Goal: Contribute content

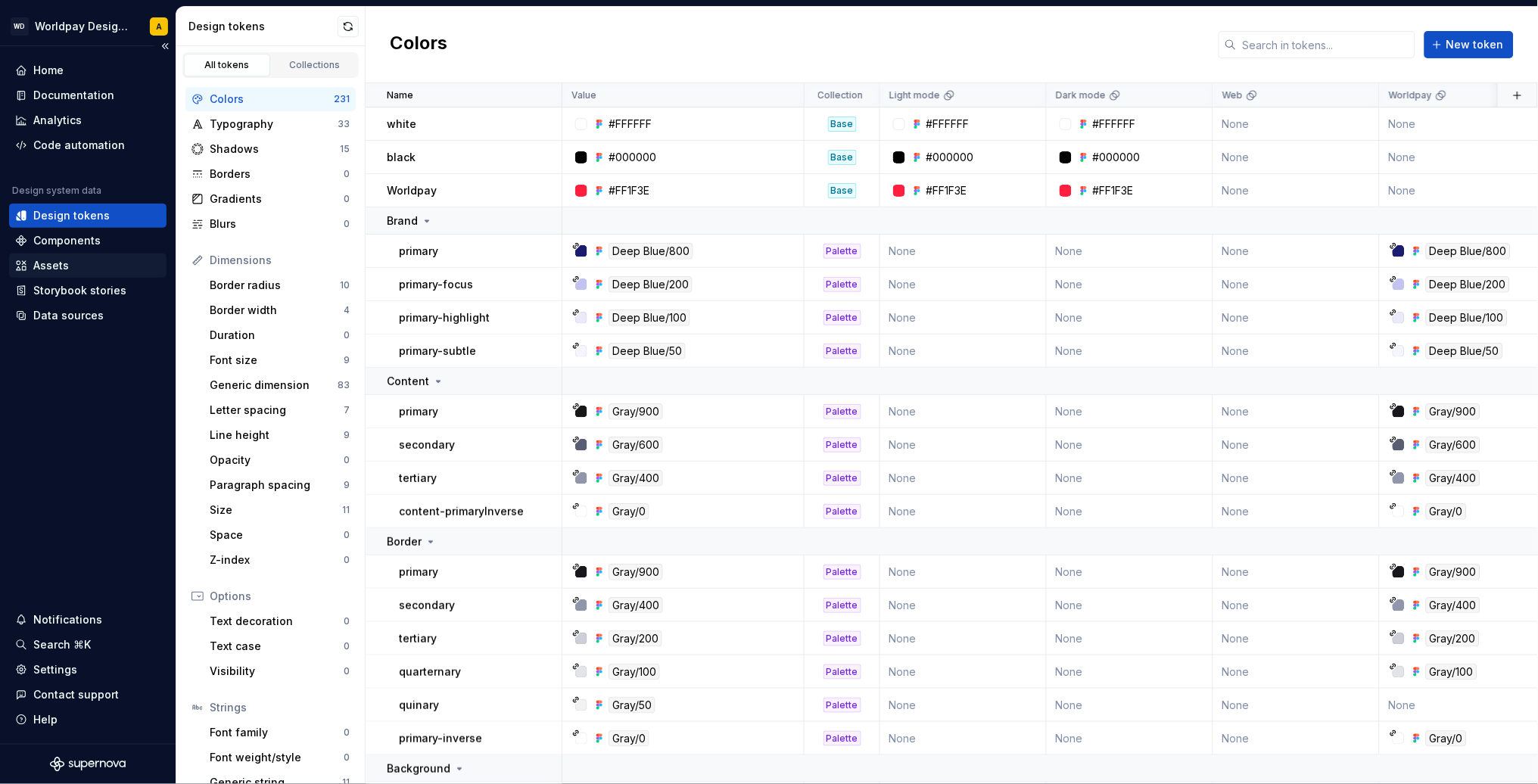
click at [90, 264] on div "Assets" at bounding box center [87, 265] width 145 height 15
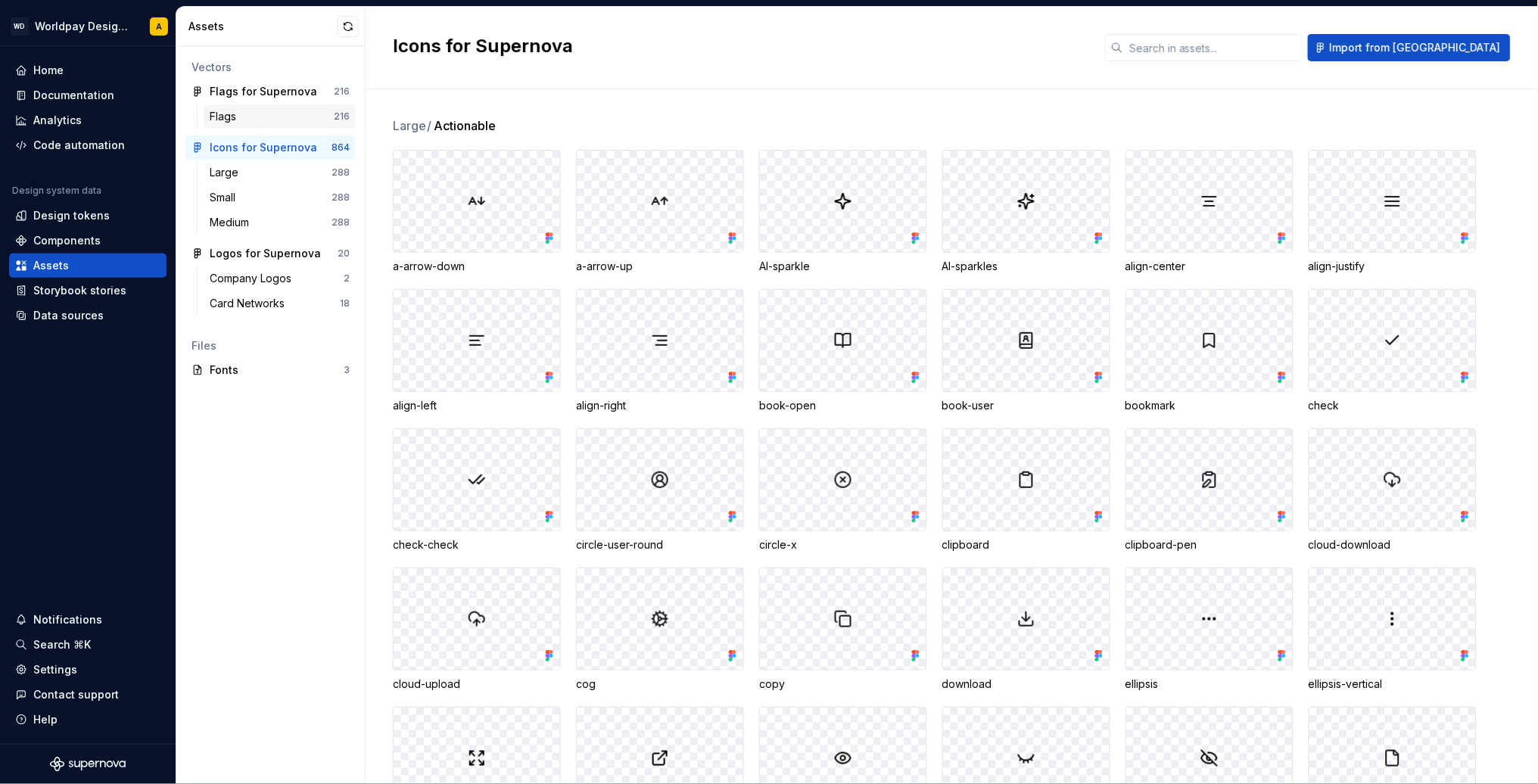
click at [253, 118] on div "Flags" at bounding box center [271, 117] width 124 height 15
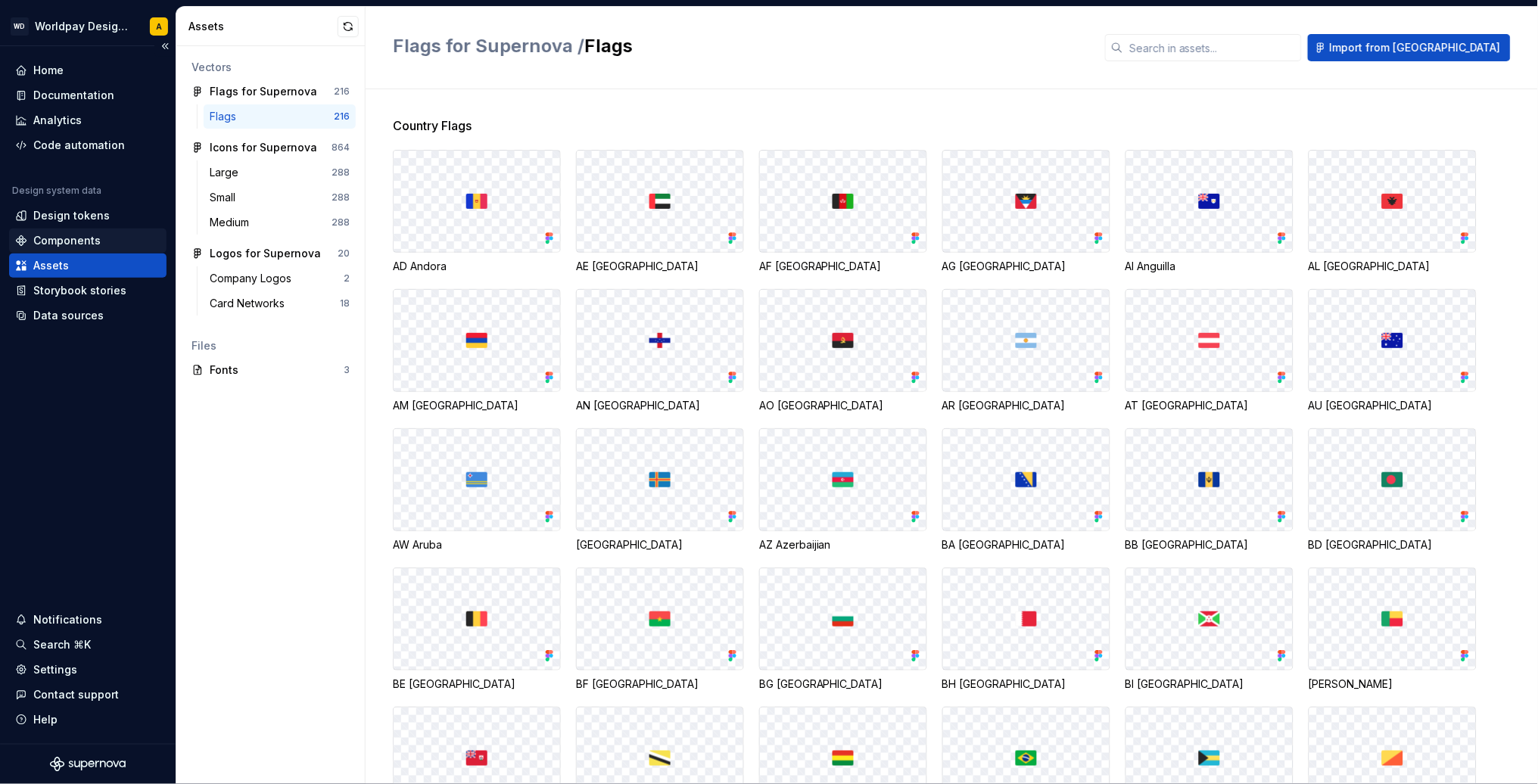
click at [58, 236] on div "Components" at bounding box center [67, 241] width 67 height 15
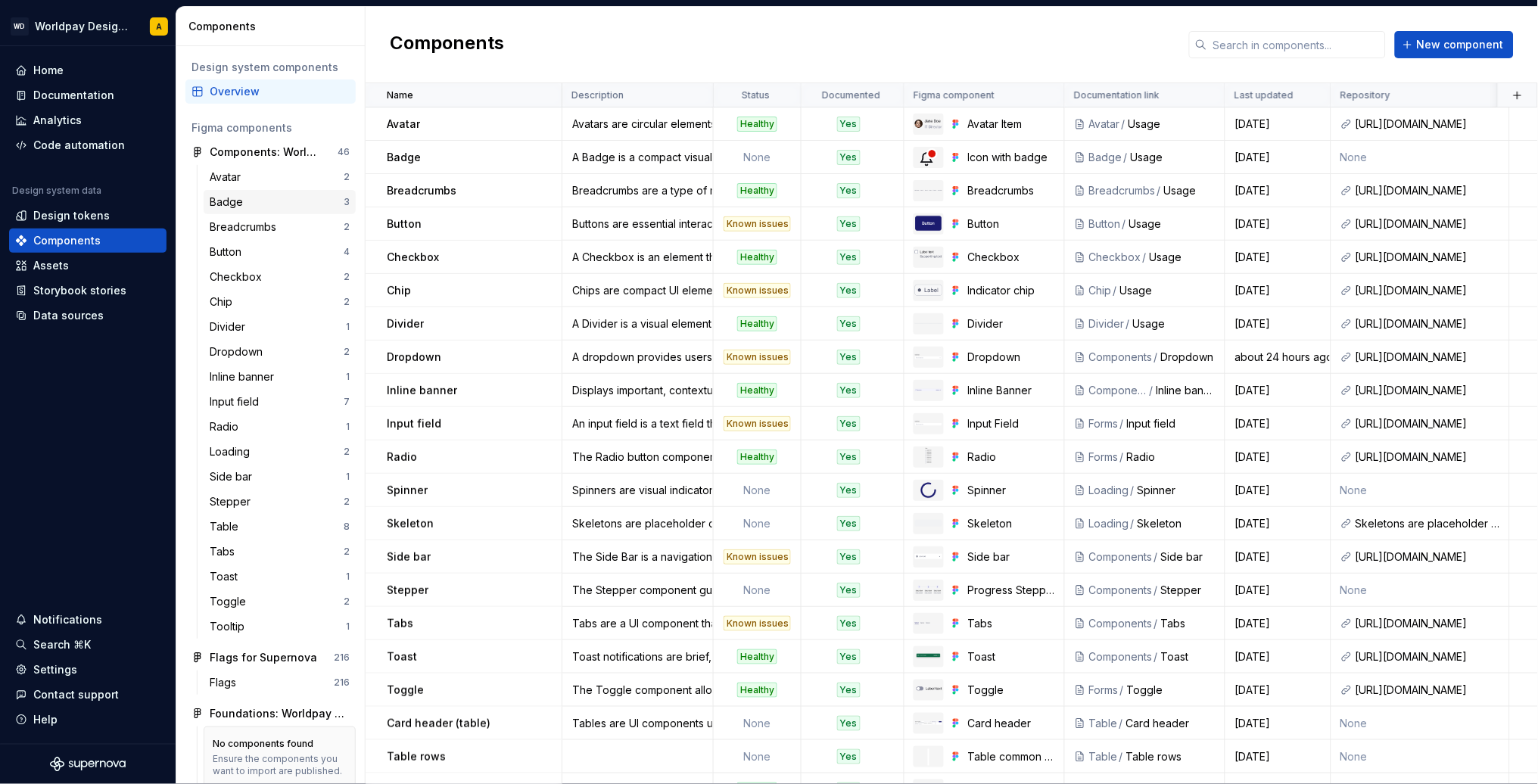
click at [256, 196] on div "Badge" at bounding box center [276, 202] width 134 height 15
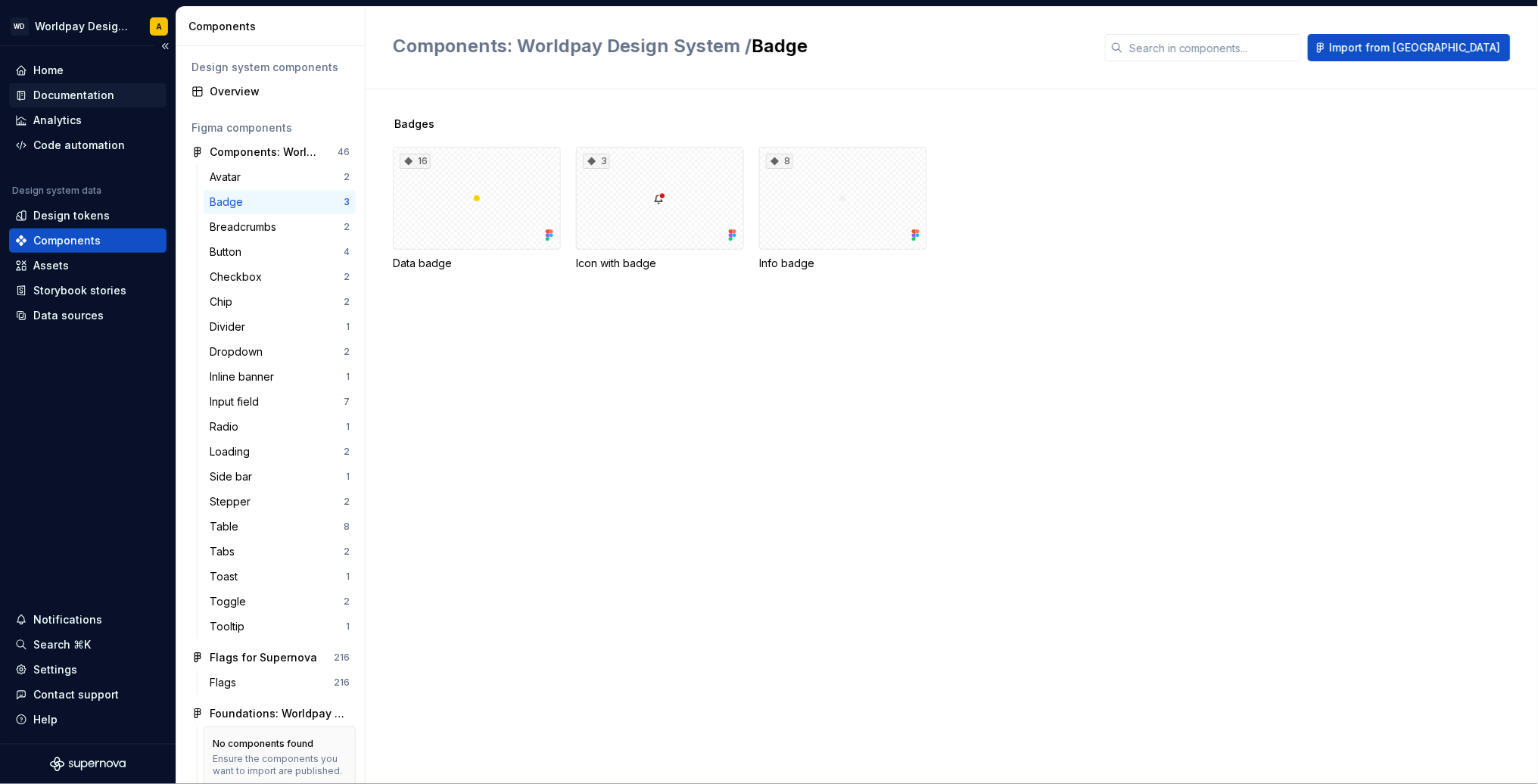
click at [86, 103] on div "Documentation" at bounding box center [88, 94] width 158 height 24
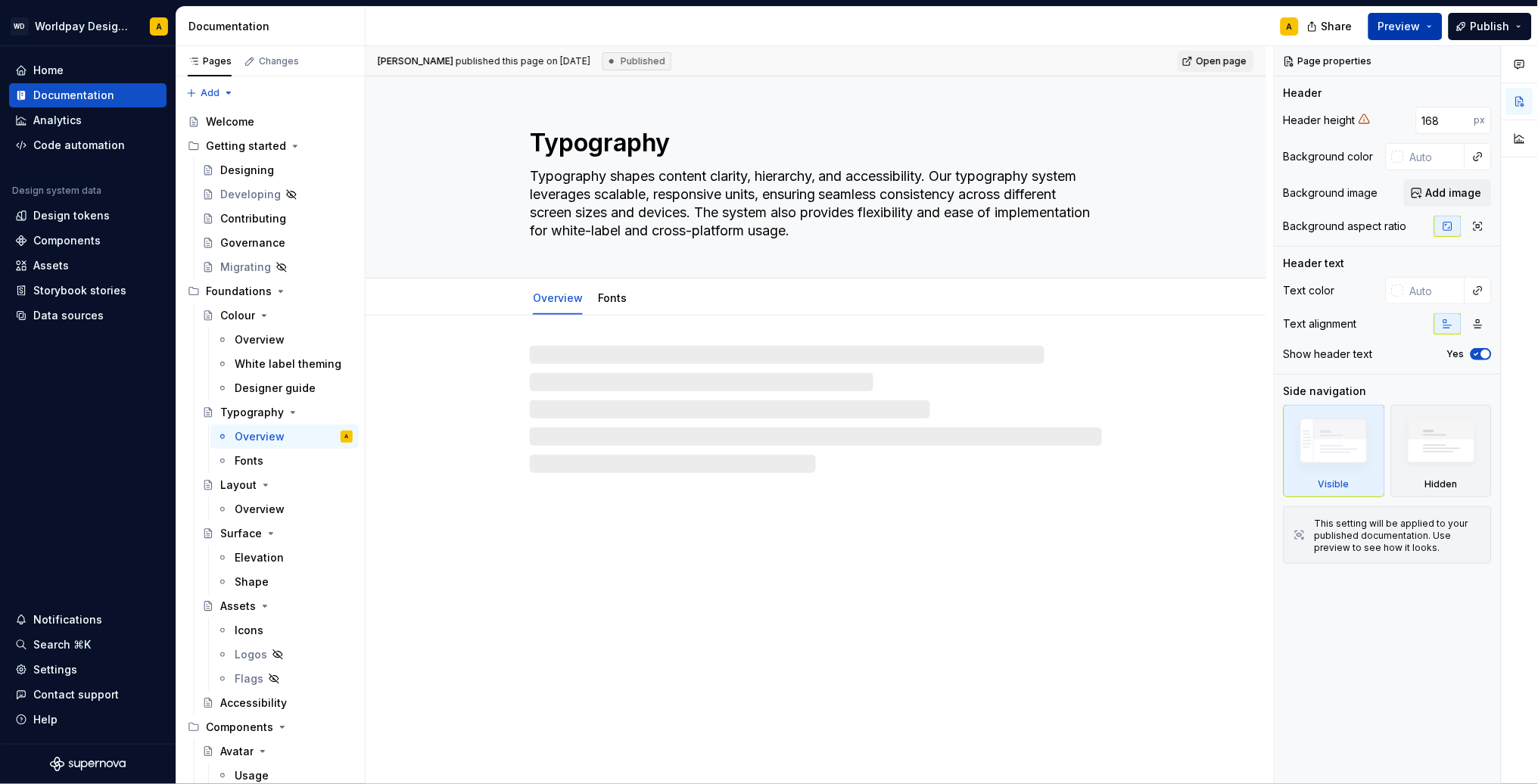
click at [1408, 26] on span "Preview" at bounding box center [1399, 26] width 43 height 15
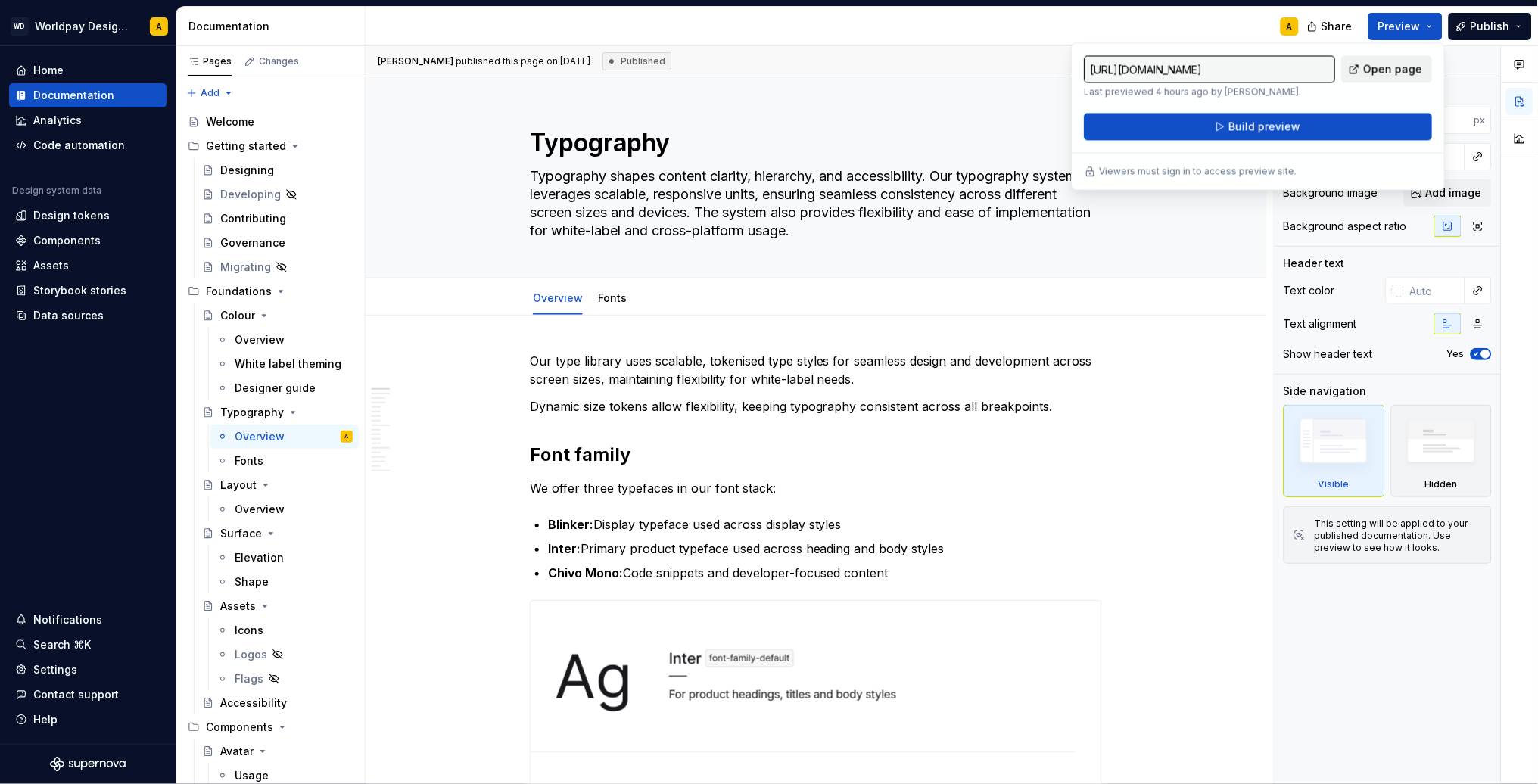
click at [1380, 71] on span "Open page" at bounding box center [1393, 70] width 59 height 15
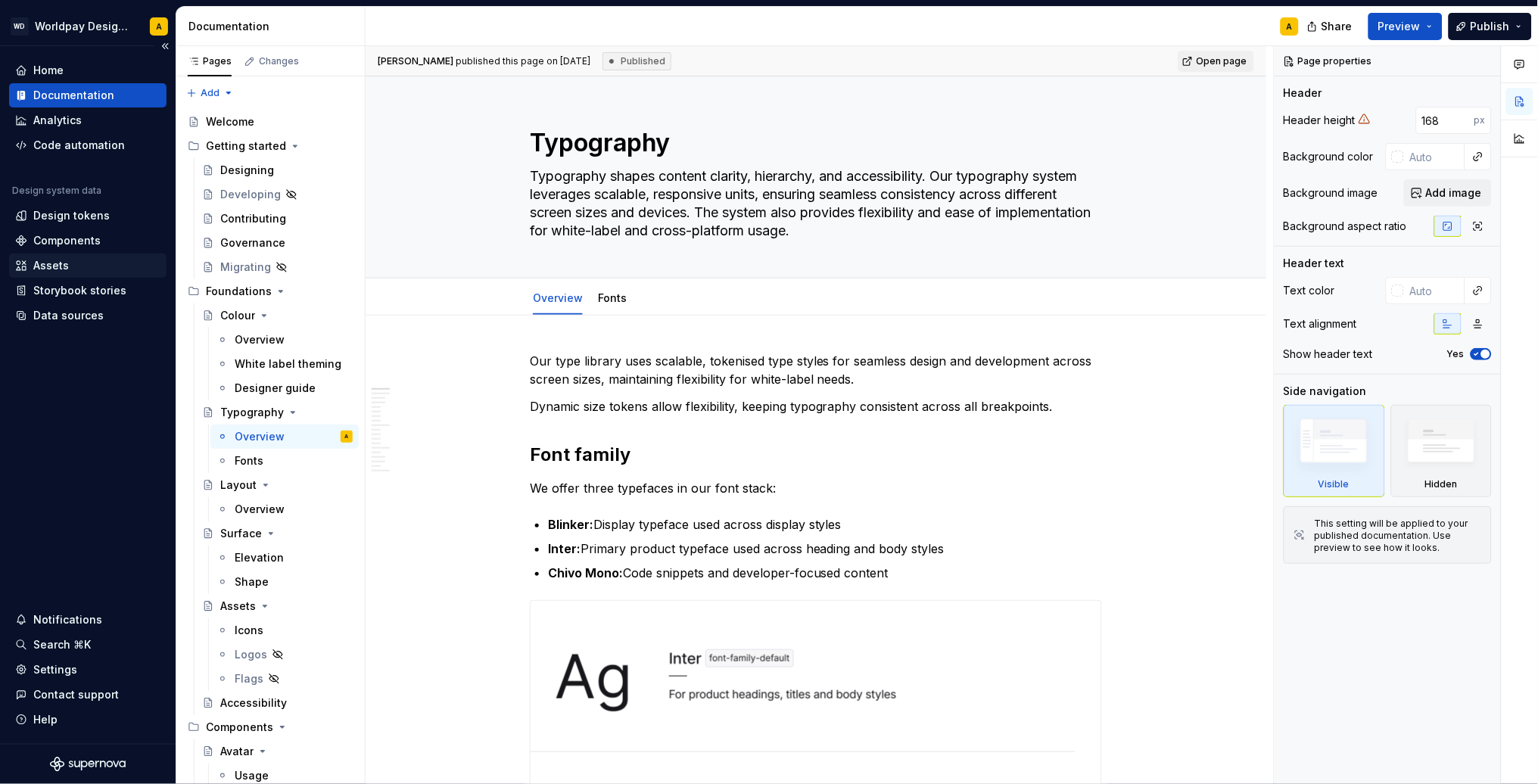
click at [72, 263] on div "Assets" at bounding box center [87, 265] width 145 height 15
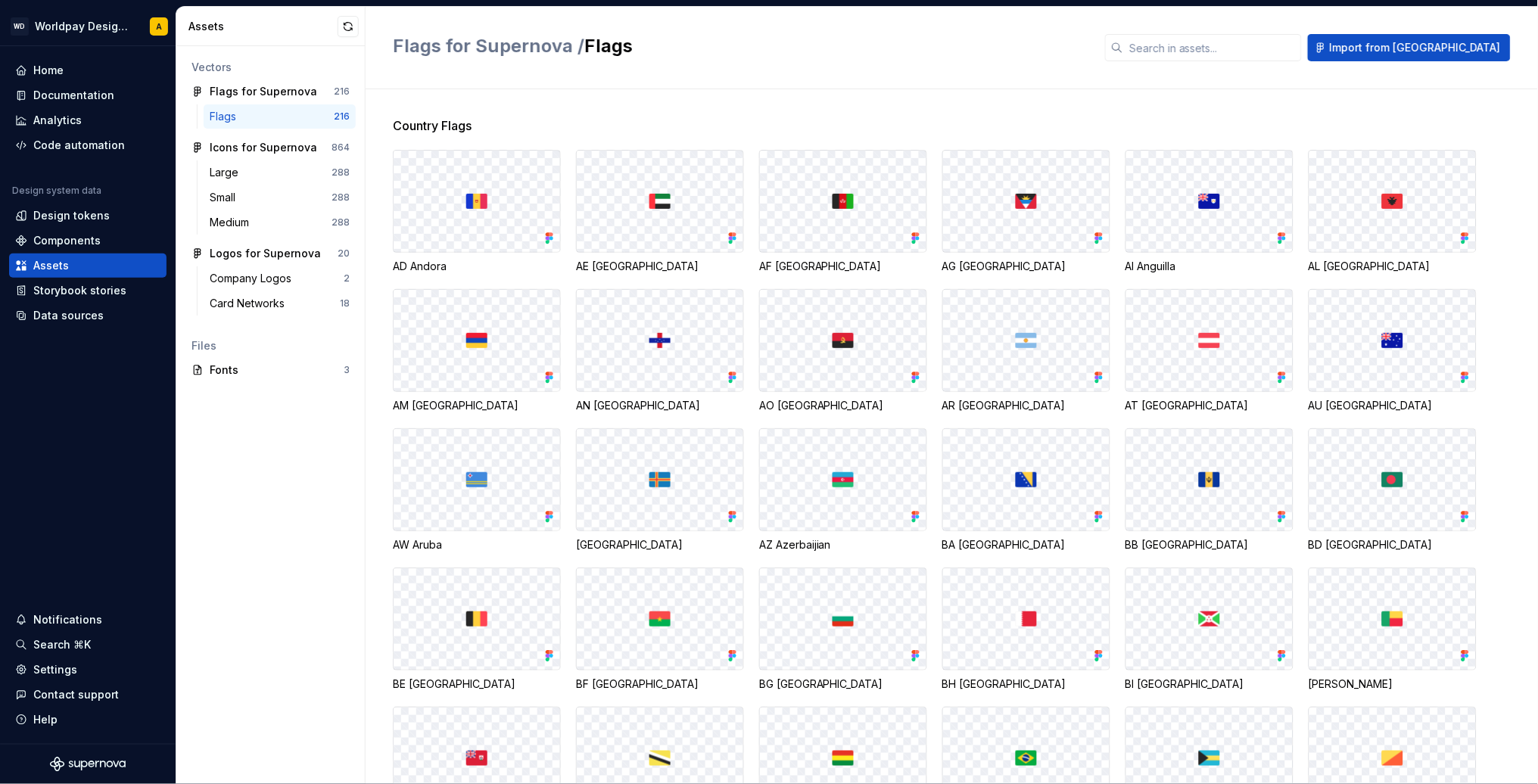
click at [480, 189] on div at bounding box center [476, 201] width 167 height 102
click at [80, 236] on div "Components" at bounding box center [67, 241] width 67 height 15
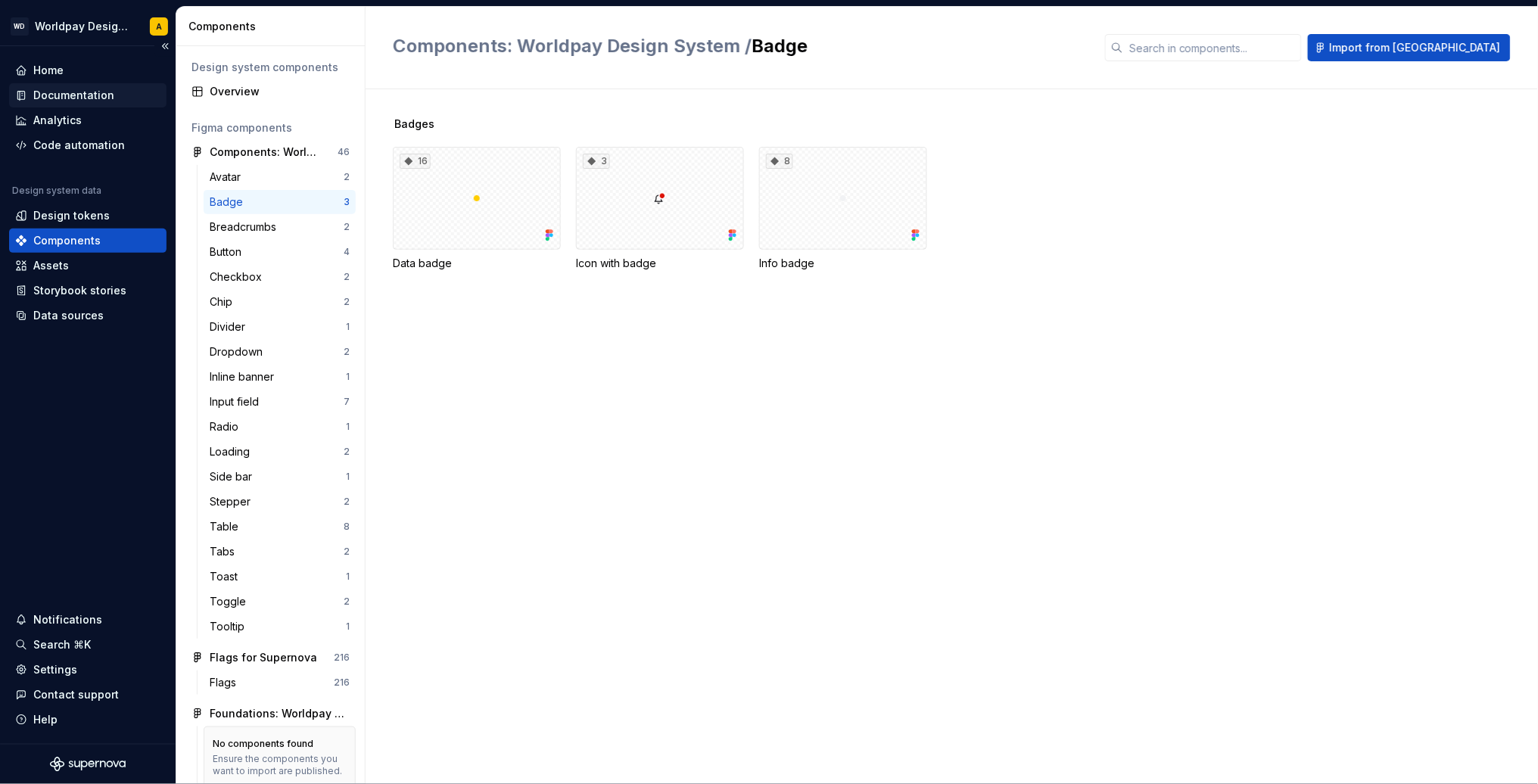
click at [87, 94] on div "Documentation" at bounding box center [74, 95] width 81 height 15
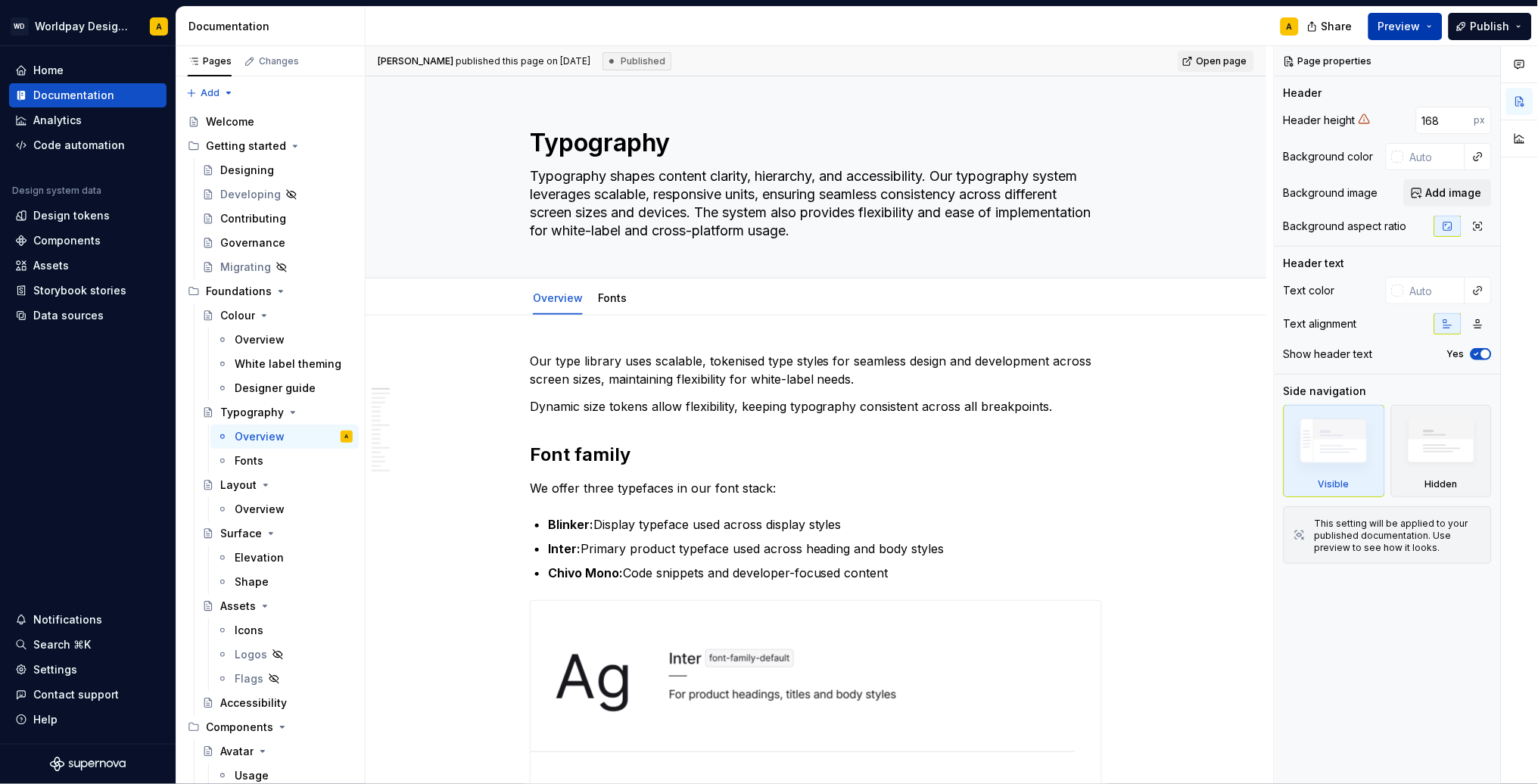
click at [1415, 30] on span "Preview" at bounding box center [1399, 26] width 43 height 15
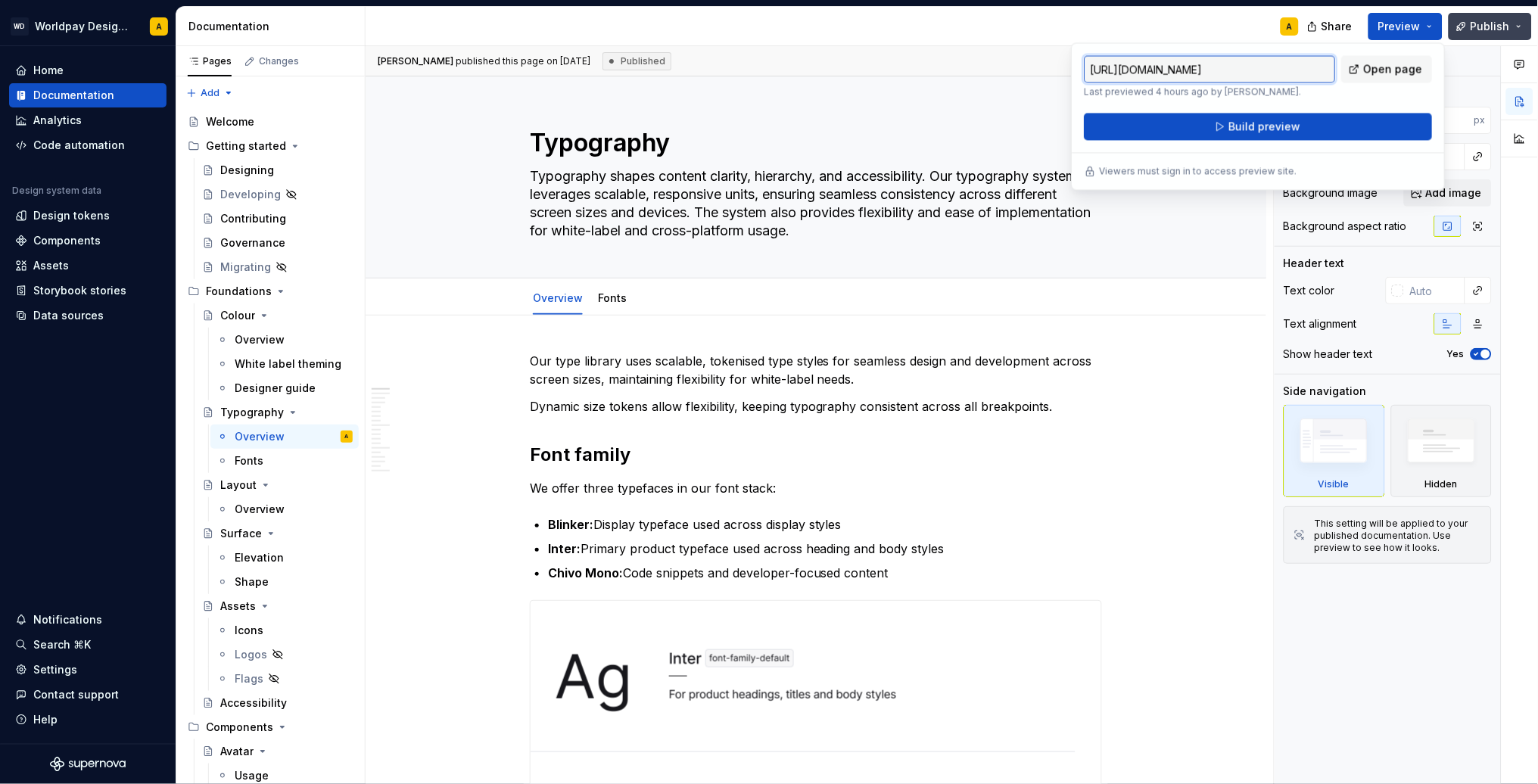
click at [1516, 27] on button "Publish" at bounding box center [1490, 26] width 83 height 27
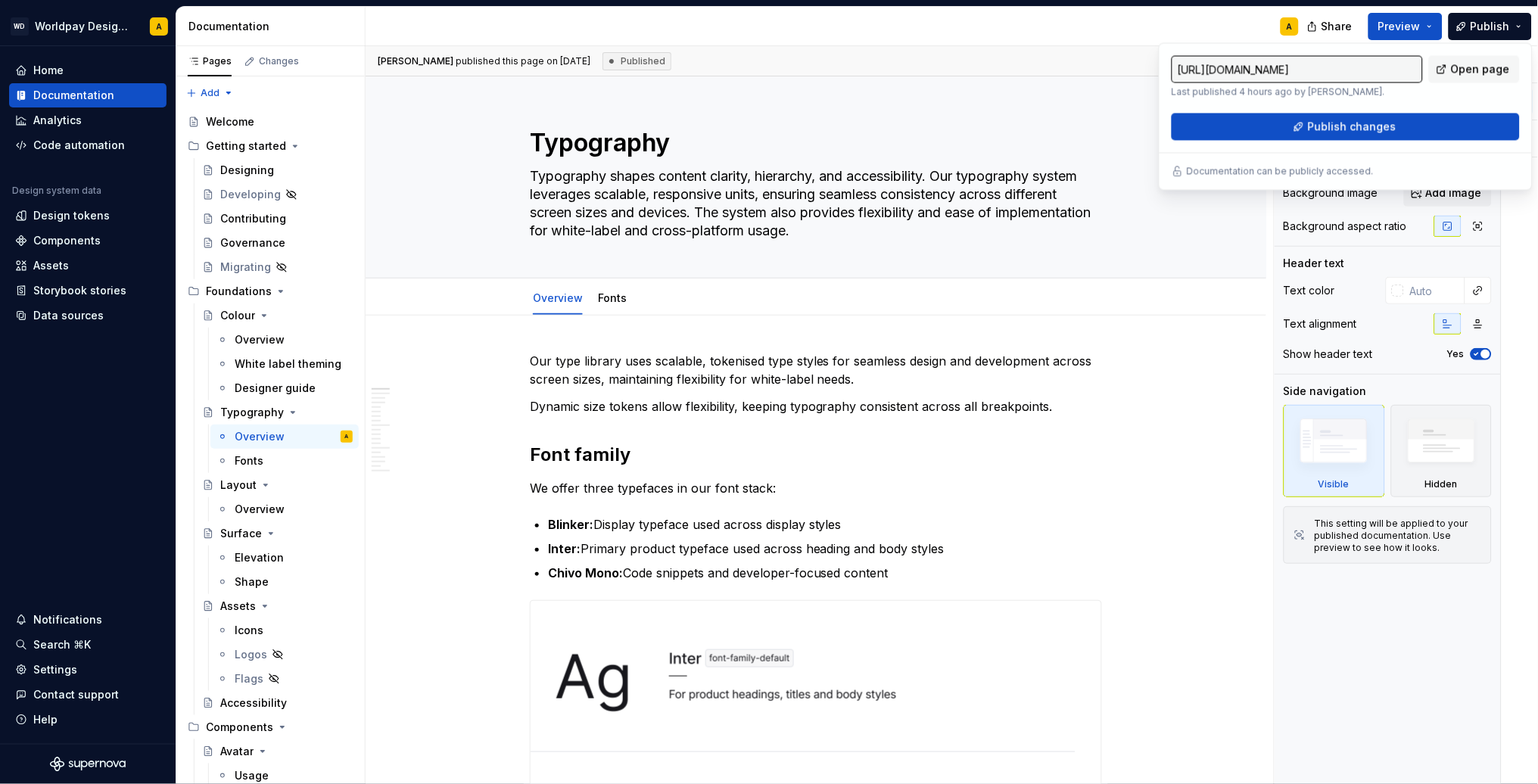
click at [1282, 68] on input "[URL][DOMAIN_NAME]" at bounding box center [1297, 69] width 251 height 27
click at [1457, 72] on span "Open page" at bounding box center [1481, 70] width 59 height 15
type textarea "*"
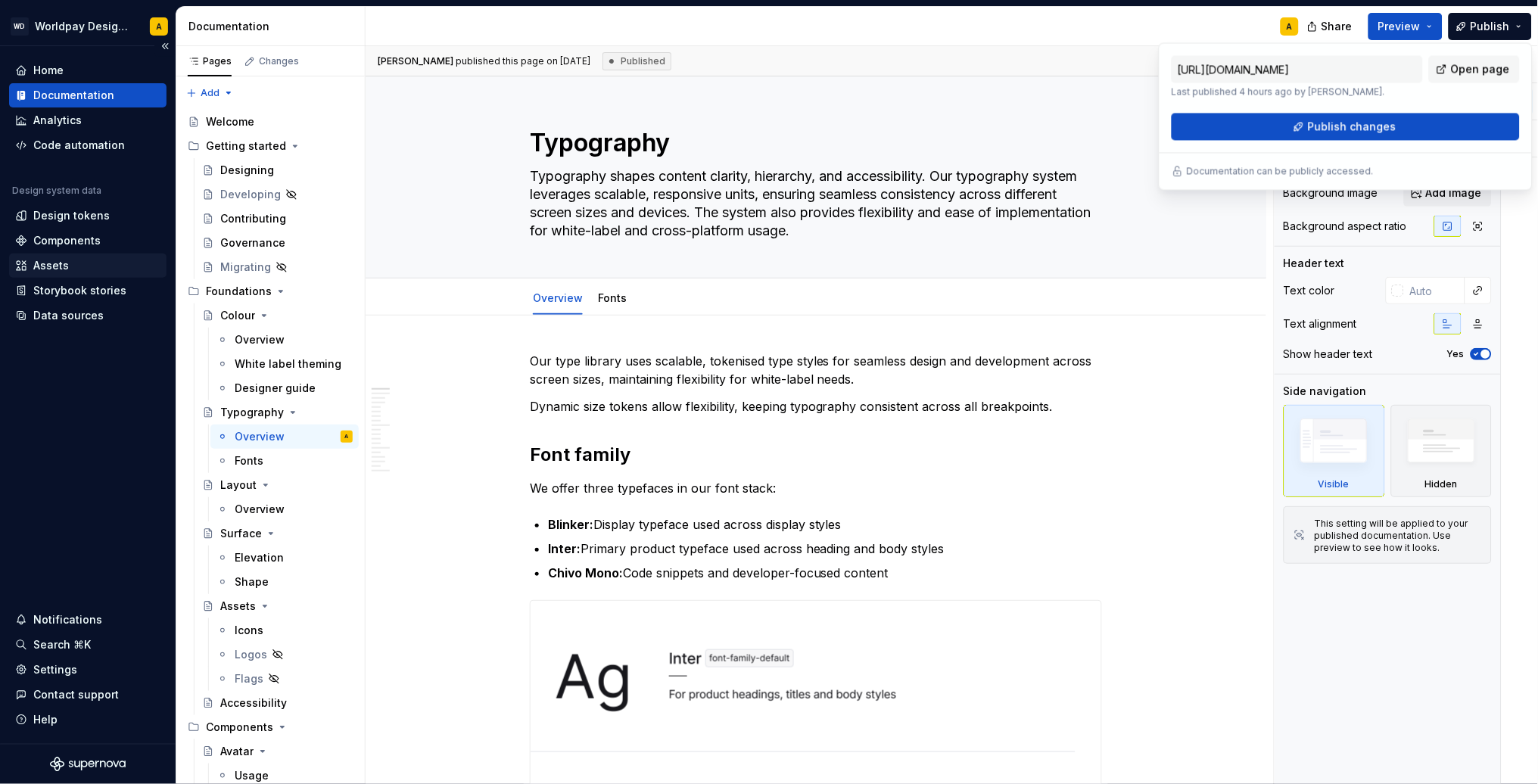
click at [59, 260] on div "Assets" at bounding box center [51, 265] width 35 height 15
